Goal: Information Seeking & Learning: Learn about a topic

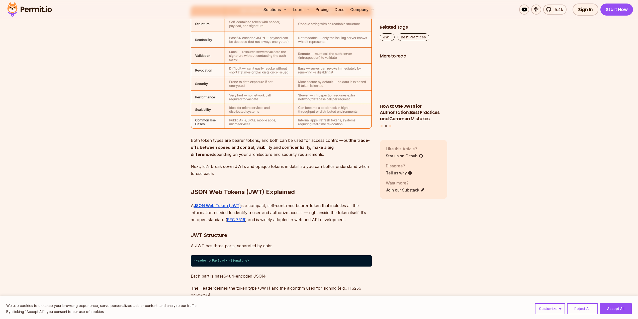
scroll to position [1655, 0]
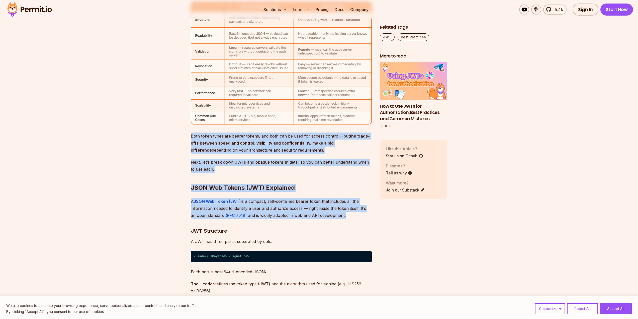
drag, startPoint x: 339, startPoint y: 208, endPoint x: 181, endPoint y: 130, distance: 176.2
drag, startPoint x: 181, startPoint y: 130, endPoint x: 348, endPoint y: 215, distance: 186.6
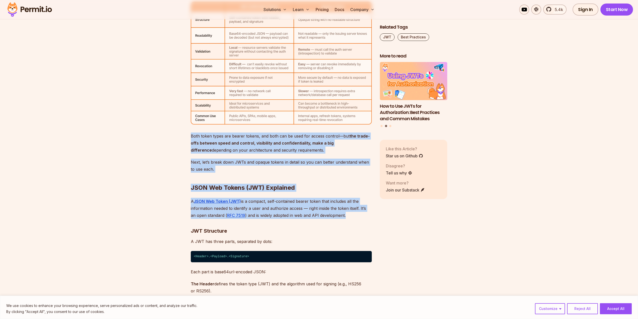
click at [348, 215] on p "A JSON Web Token (JWT) is a compact, self-contained bearer token that includes …" at bounding box center [281, 208] width 181 height 21
drag, startPoint x: 348, startPoint y: 215, endPoint x: 199, endPoint y: 143, distance: 164.5
click at [199, 143] on strong "the trade-offs between speed and control, visibility and confidentiality, make …" at bounding box center [280, 142] width 179 height 19
drag, startPoint x: 199, startPoint y: 143, endPoint x: 350, endPoint y: 215, distance: 166.5
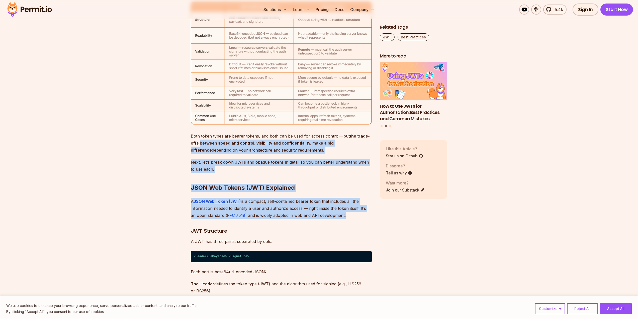
click at [350, 215] on p "A JSON Web Token (JWT) is a compact, self-contained bearer token that includes …" at bounding box center [281, 208] width 181 height 21
drag, startPoint x: 350, startPoint y: 215, endPoint x: 174, endPoint y: 139, distance: 191.7
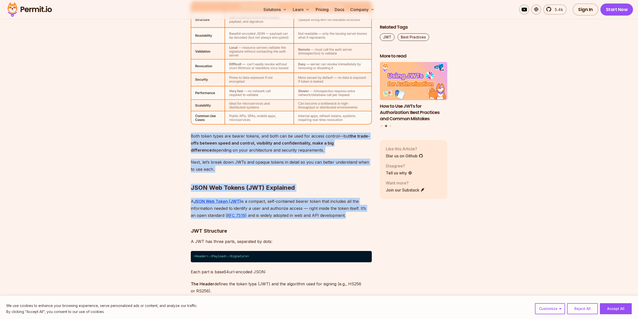
drag, startPoint x: 174, startPoint y: 139, endPoint x: 346, endPoint y: 218, distance: 189.3
click at [346, 218] on p "A JSON Web Token (JWT) is a compact, self-contained bearer token that includes …" at bounding box center [281, 208] width 181 height 21
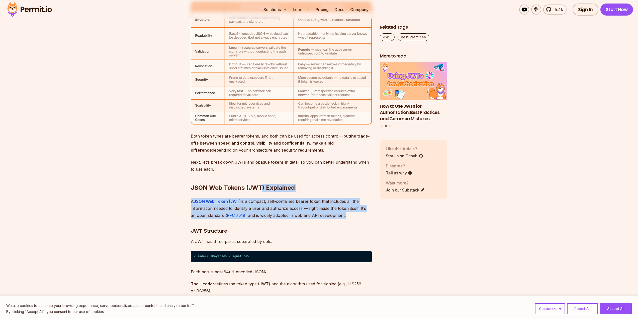
drag, startPoint x: 346, startPoint y: 218, endPoint x: 242, endPoint y: 172, distance: 113.3
click at [242, 172] on h2 "JSON Web Tokens (JWT) Explained" at bounding box center [281, 177] width 181 height 28
